Goal: Task Accomplishment & Management: Use online tool/utility

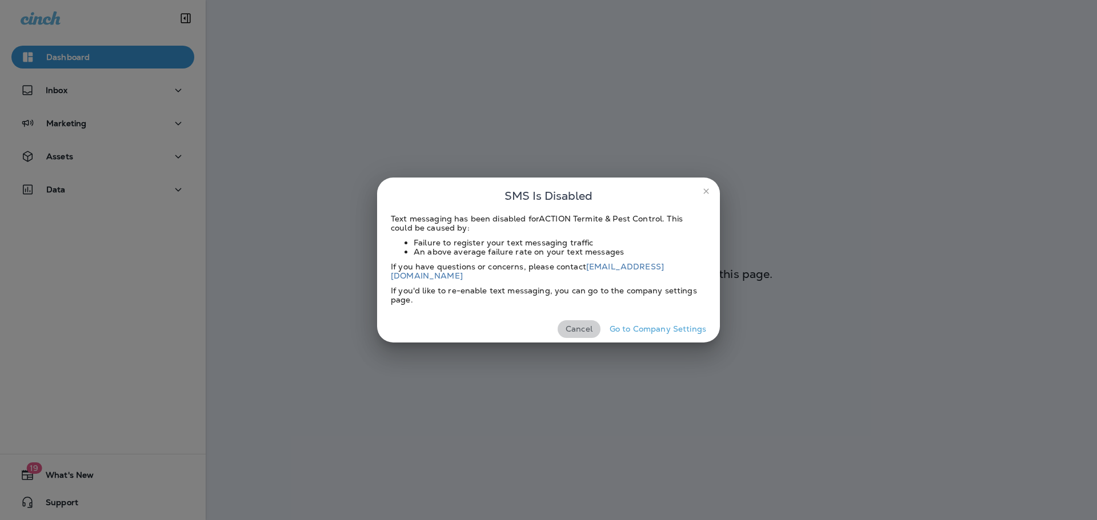
click at [584, 320] on button "Cancel" at bounding box center [579, 329] width 43 height 18
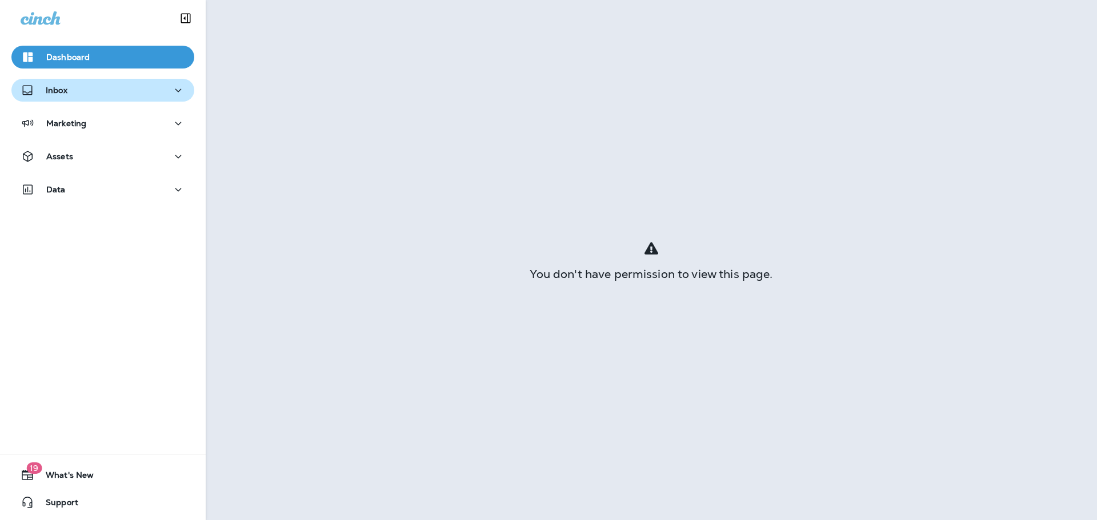
click at [104, 92] on div "Inbox" at bounding box center [103, 90] width 165 height 14
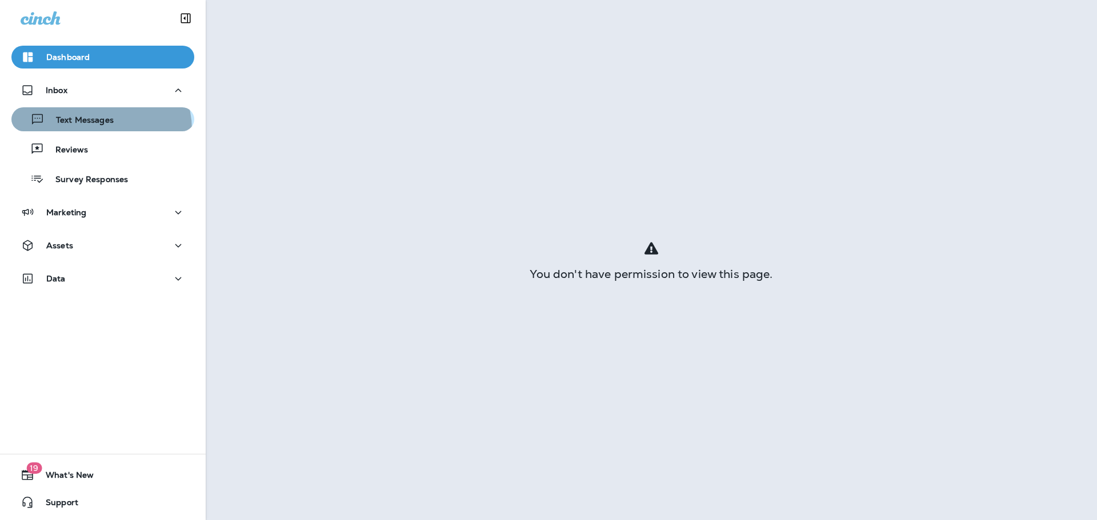
click at [99, 130] on button "Text Messages" at bounding box center [102, 119] width 183 height 24
